Goal: Feedback & Contribution: Submit feedback/report problem

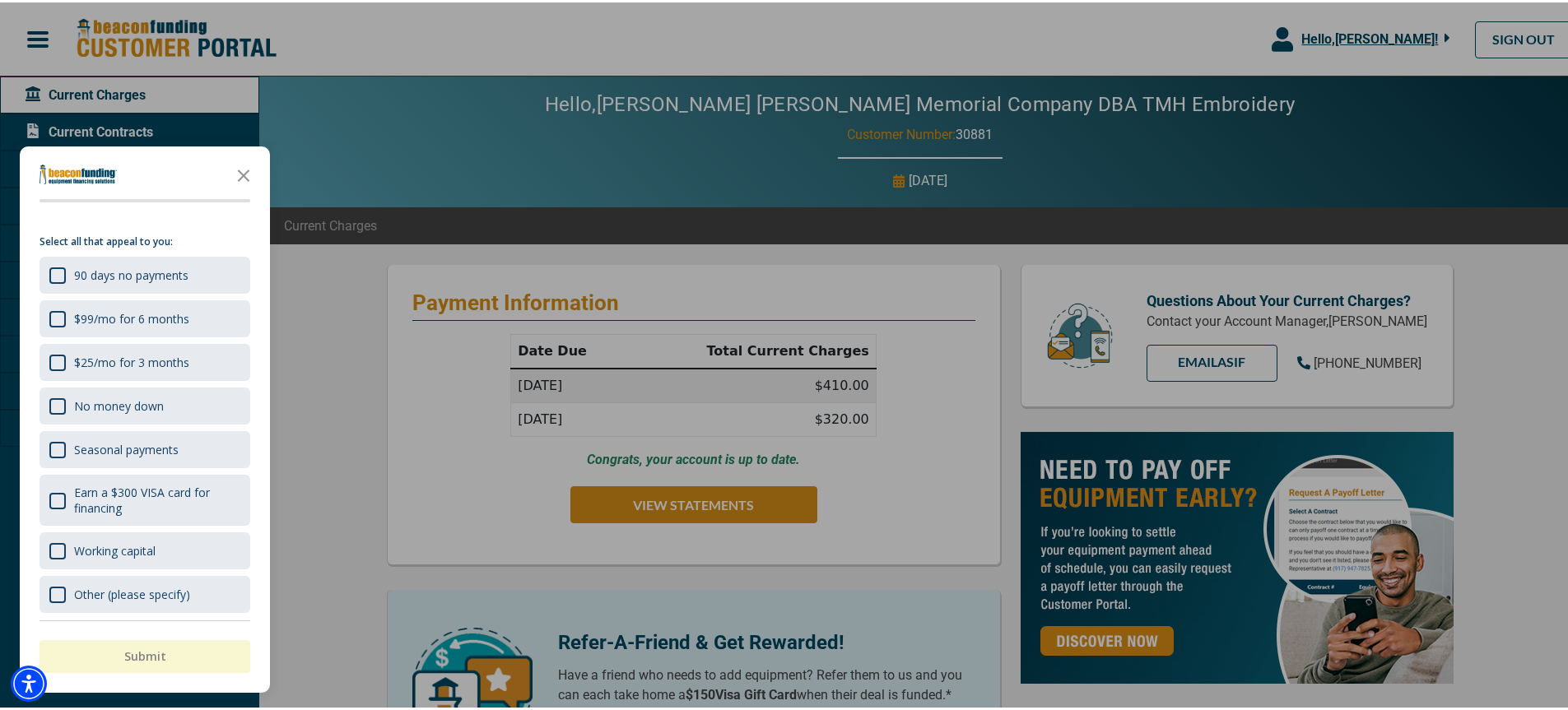
scroll to position [26, 0]
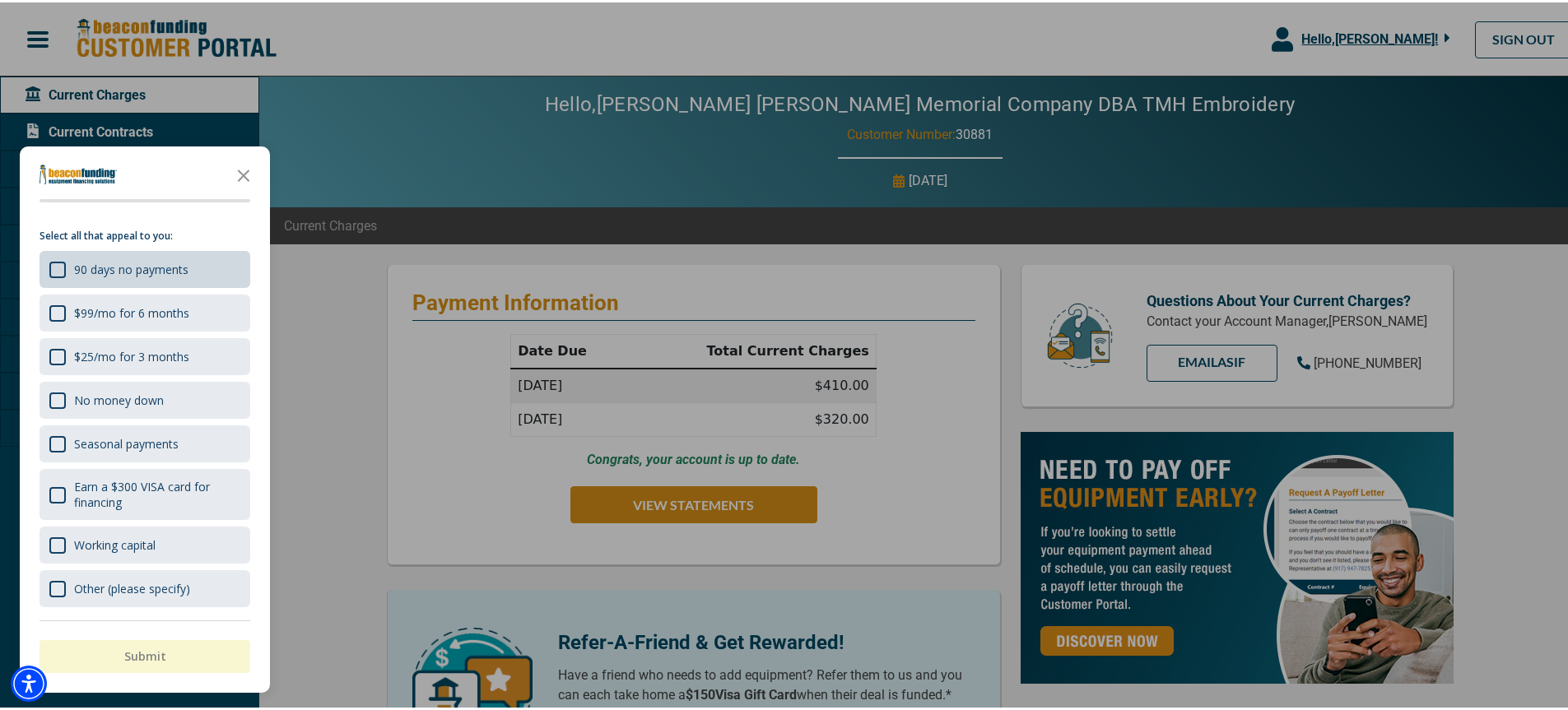
click at [159, 272] on div "90 days no payments" at bounding box center [131, 266] width 114 height 15
click at [168, 653] on button "Submit" at bounding box center [144, 654] width 210 height 33
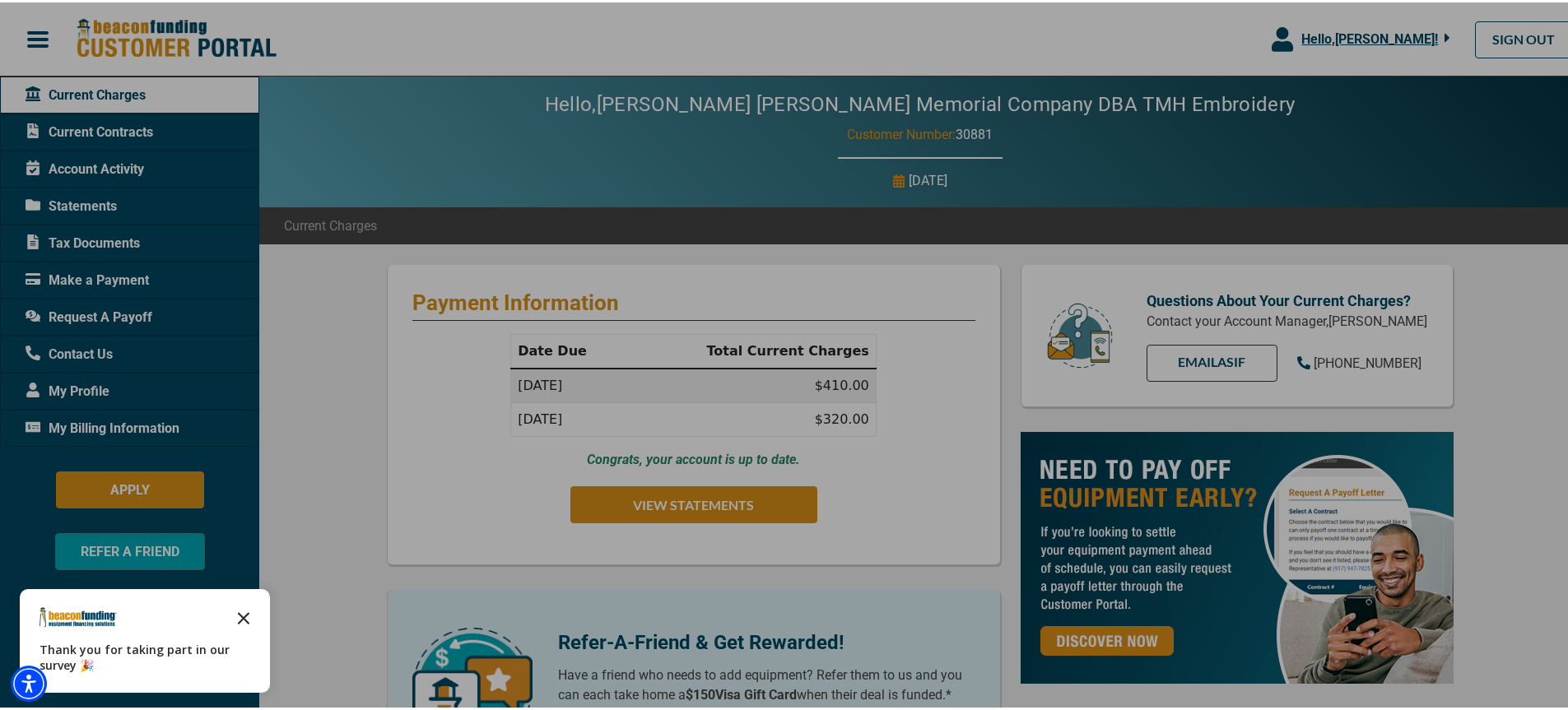
click at [246, 612] on icon "Close the survey" at bounding box center [244, 615] width 33 height 33
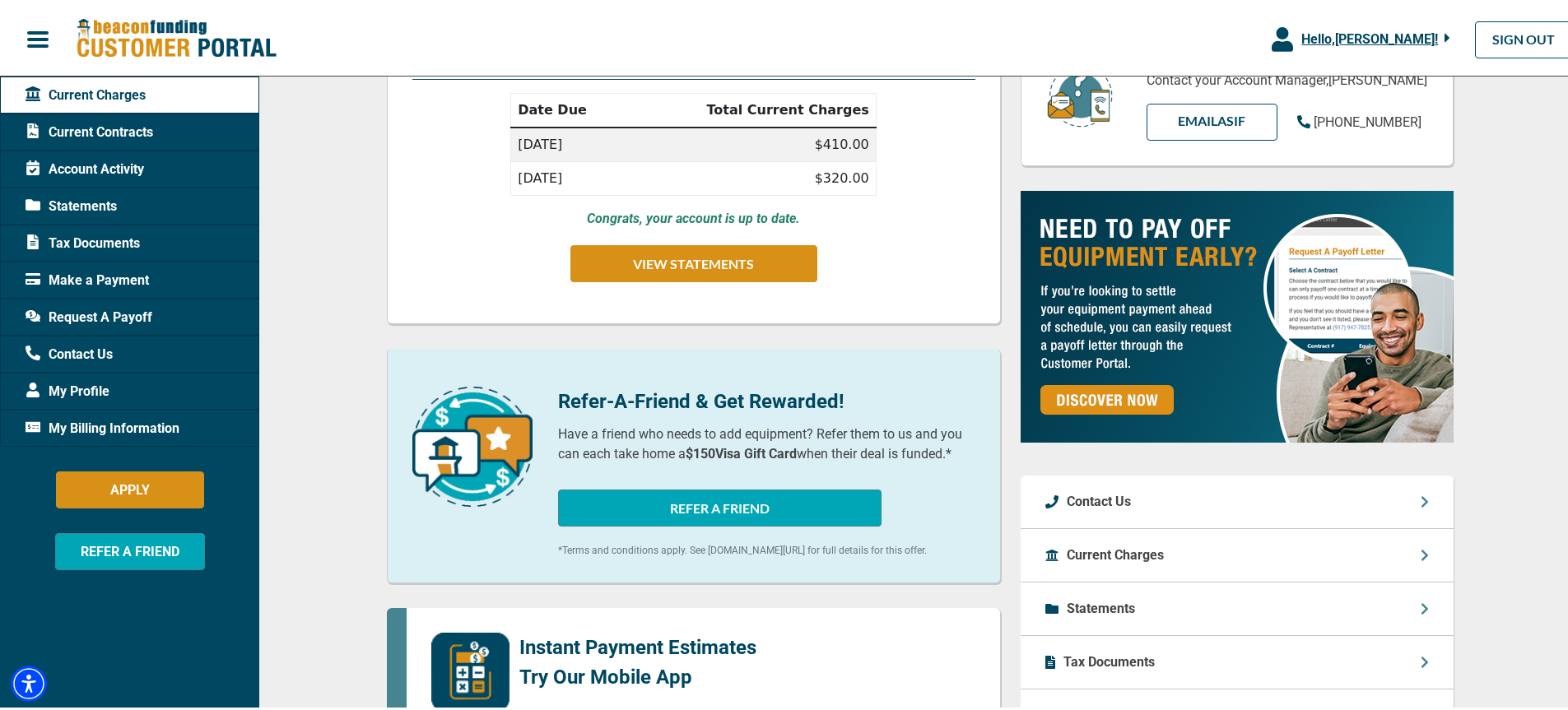
scroll to position [0, 0]
